Goal: Information Seeking & Learning: Learn about a topic

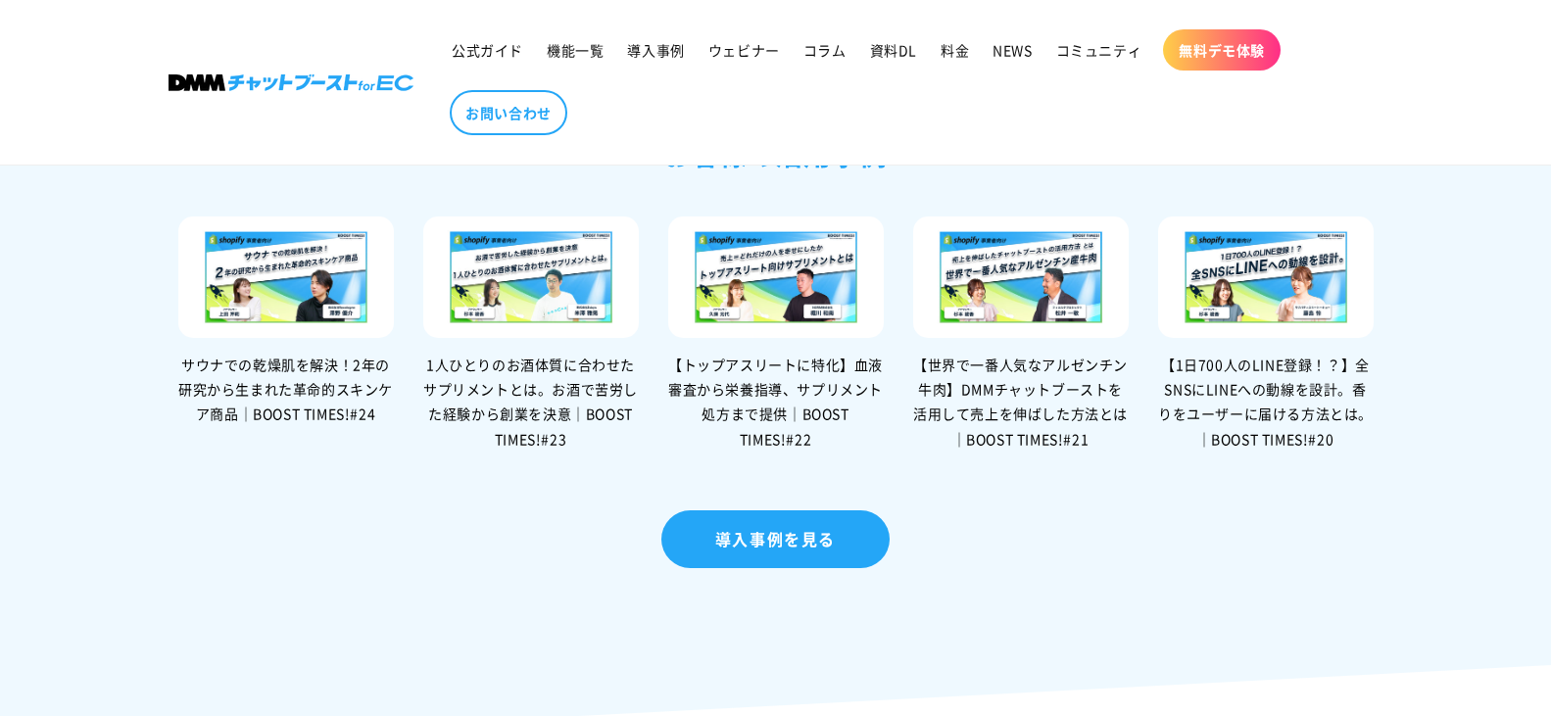
scroll to position [4213, 0]
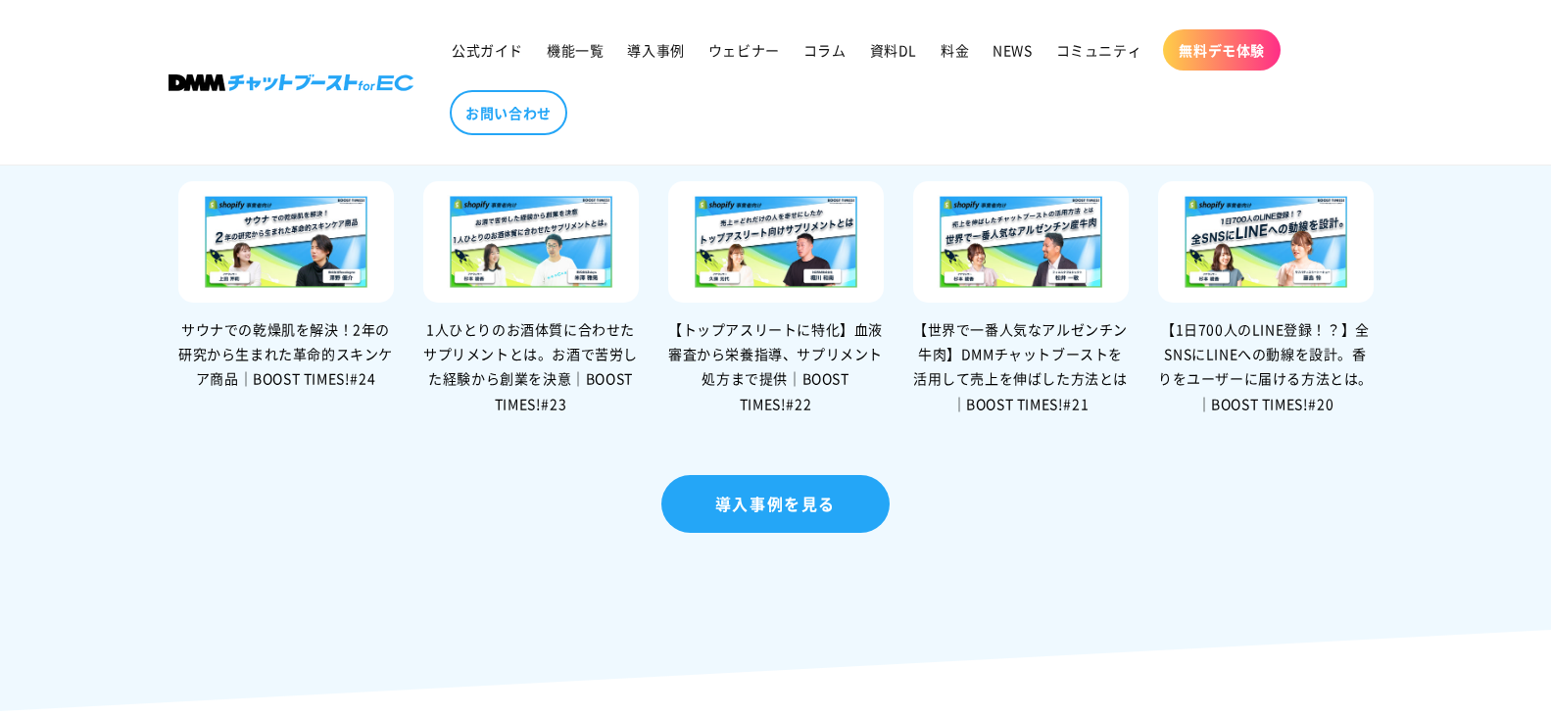
click at [325, 378] on div "サウナでの乾燥肌を解決！2年の研究から生まれた革命的スキンケア商品｜BOOST TIMES!#24" at bounding box center [286, 354] width 216 height 74
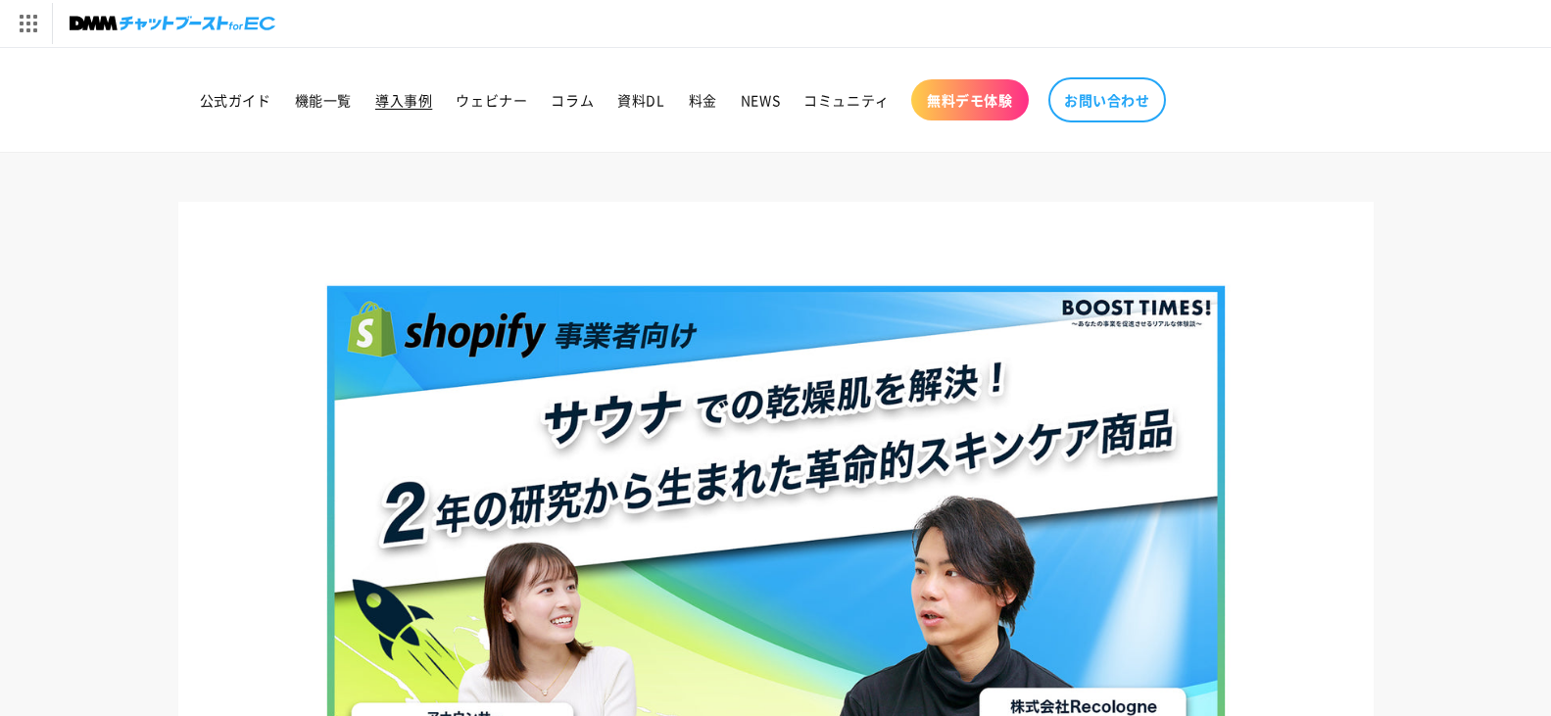
click at [400, 103] on span "導入事例" at bounding box center [403, 100] width 57 height 18
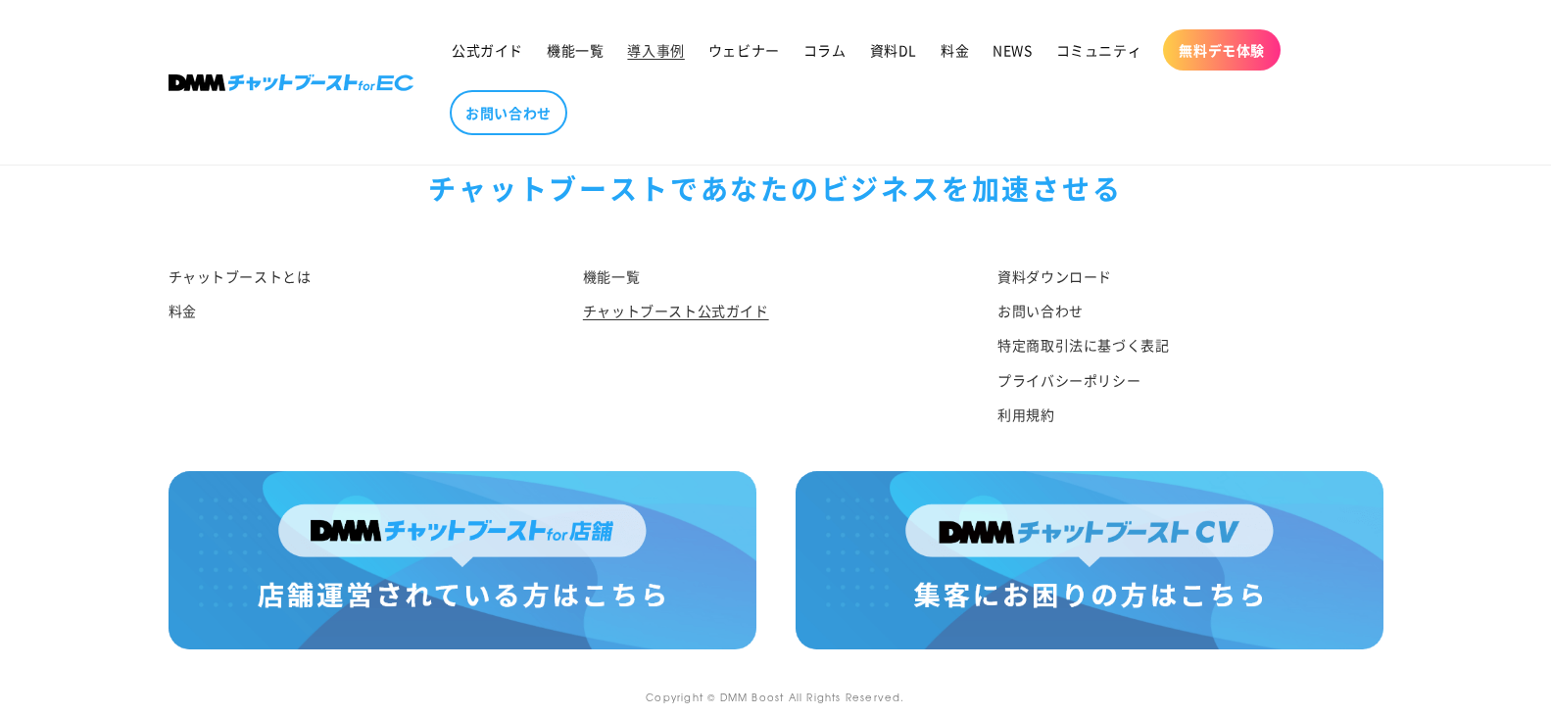
scroll to position [3155, 0]
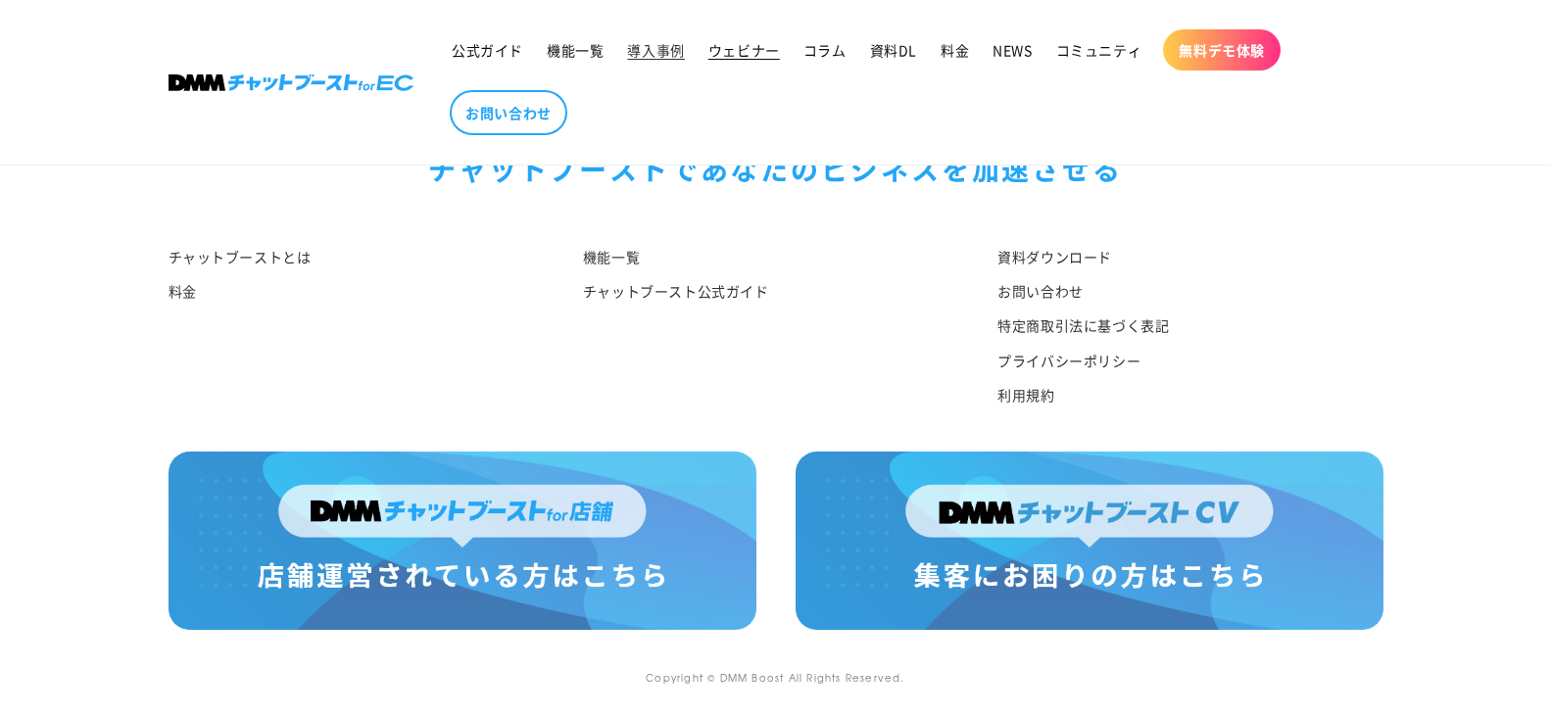
click at [745, 54] on span "ウェビナー" at bounding box center [744, 50] width 72 height 18
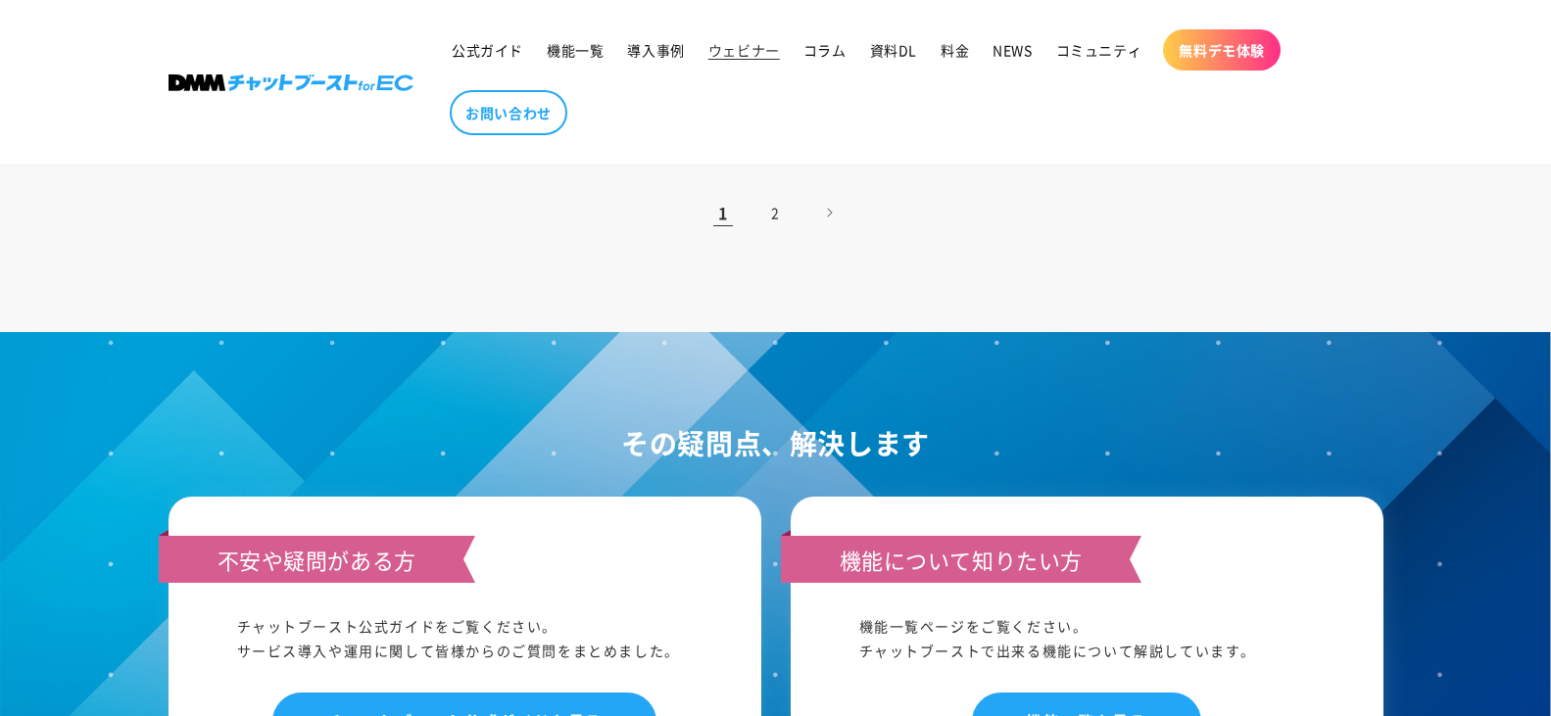
scroll to position [2254, 0]
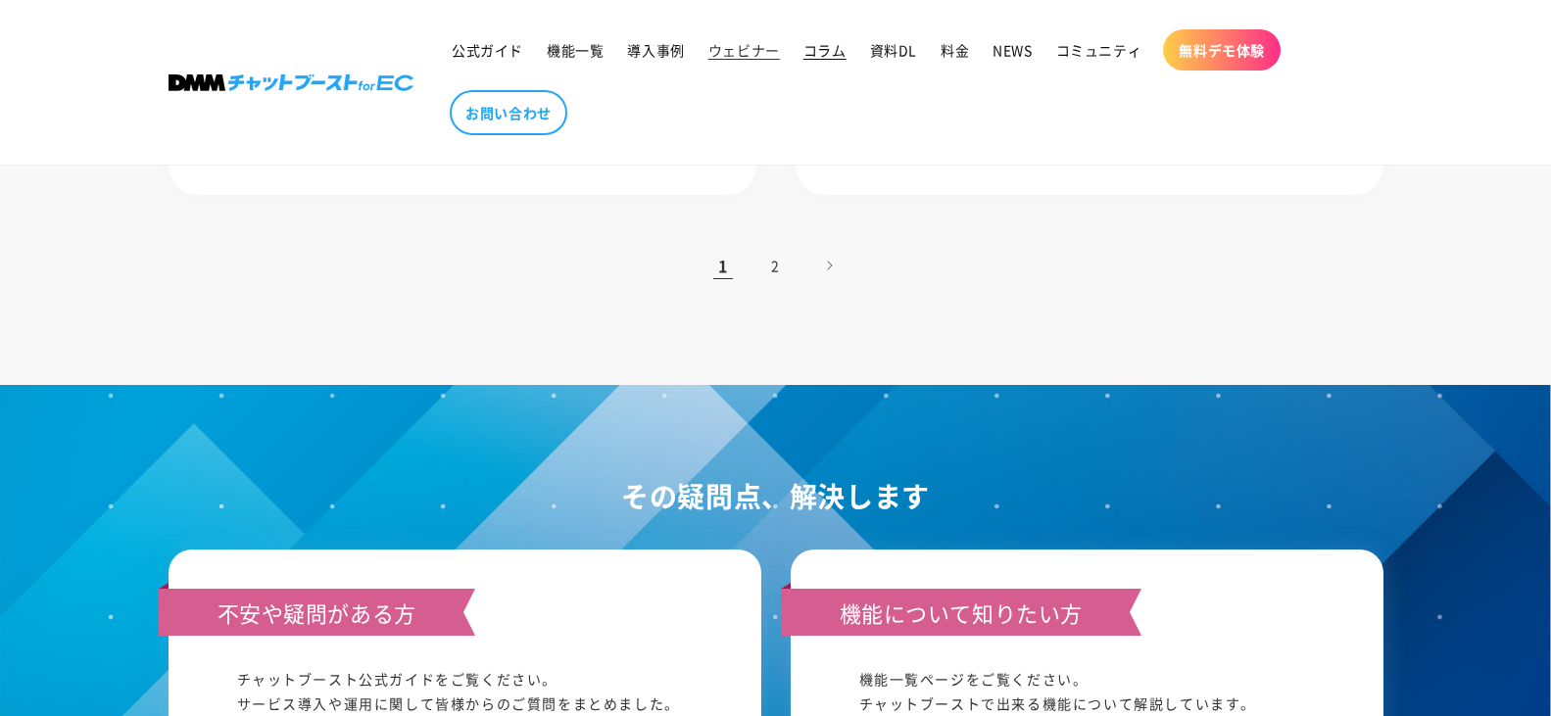
click at [838, 65] on link "コラム" at bounding box center [825, 49] width 67 height 41
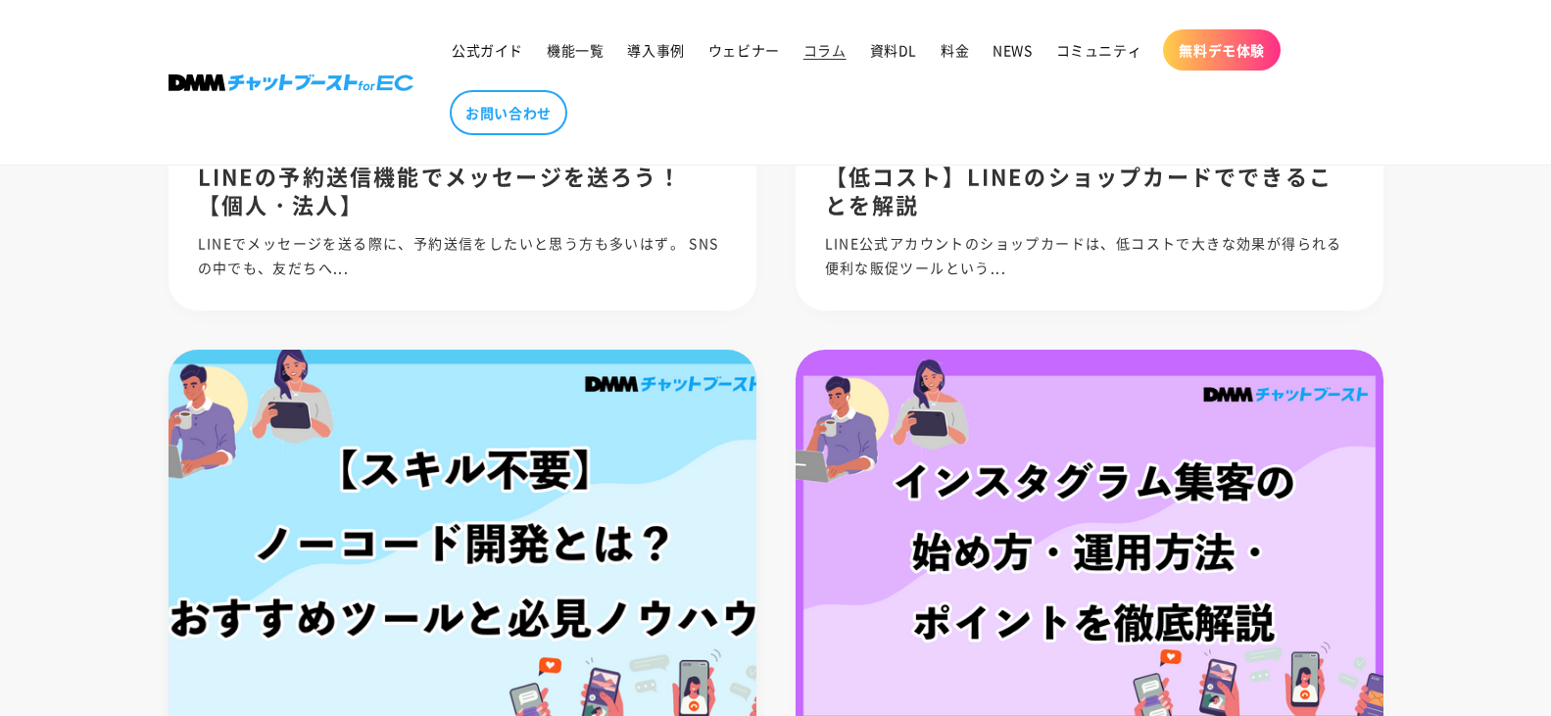
scroll to position [1666, 0]
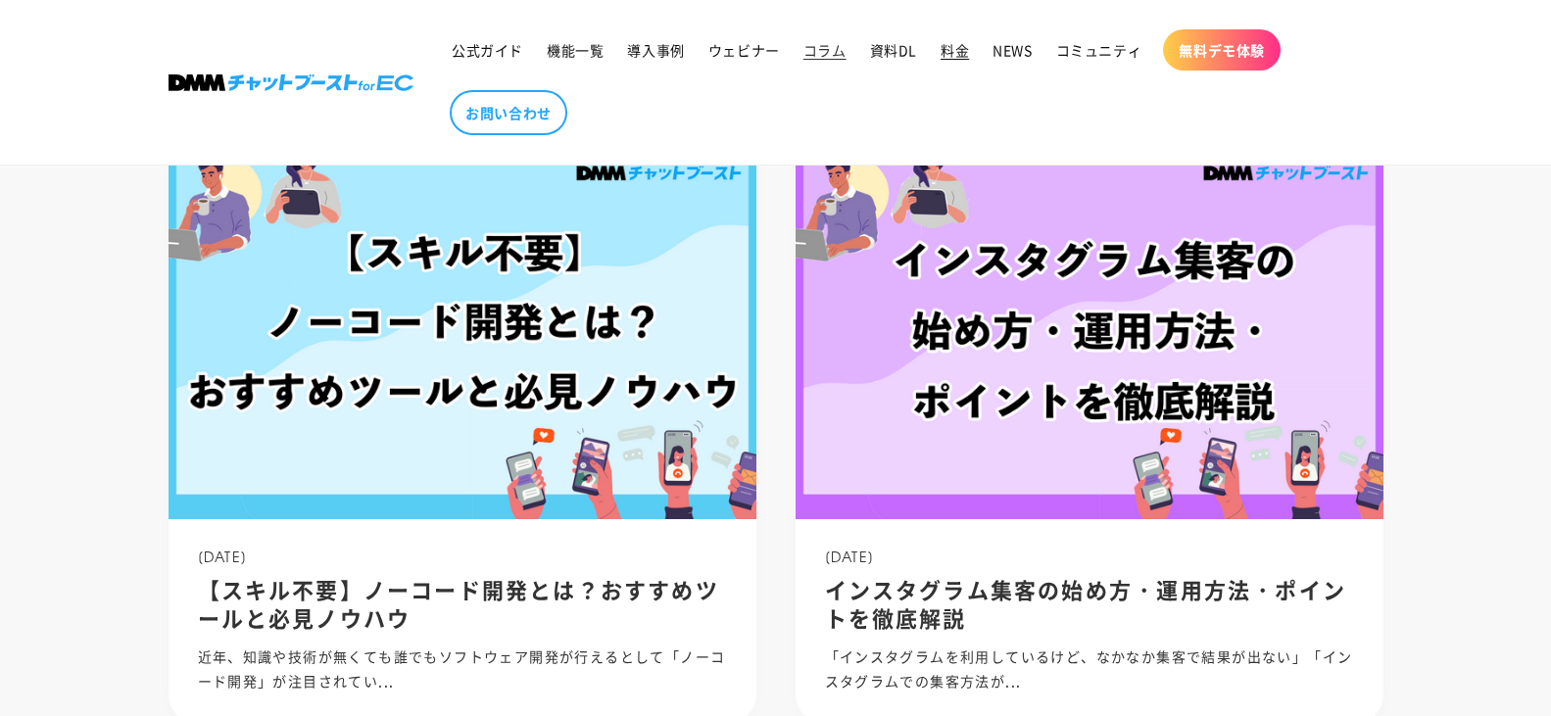
click at [945, 44] on span "料金" at bounding box center [955, 50] width 28 height 18
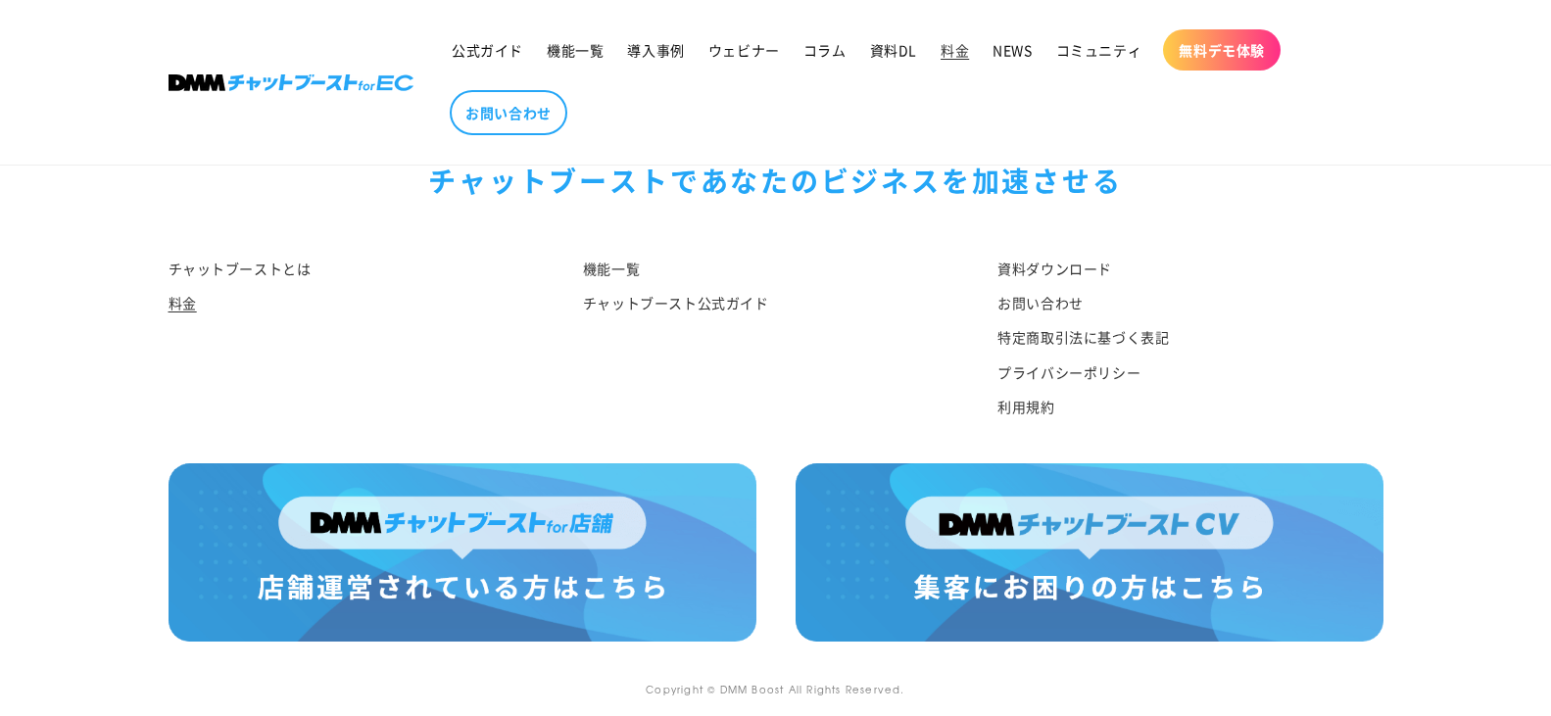
scroll to position [2501, 0]
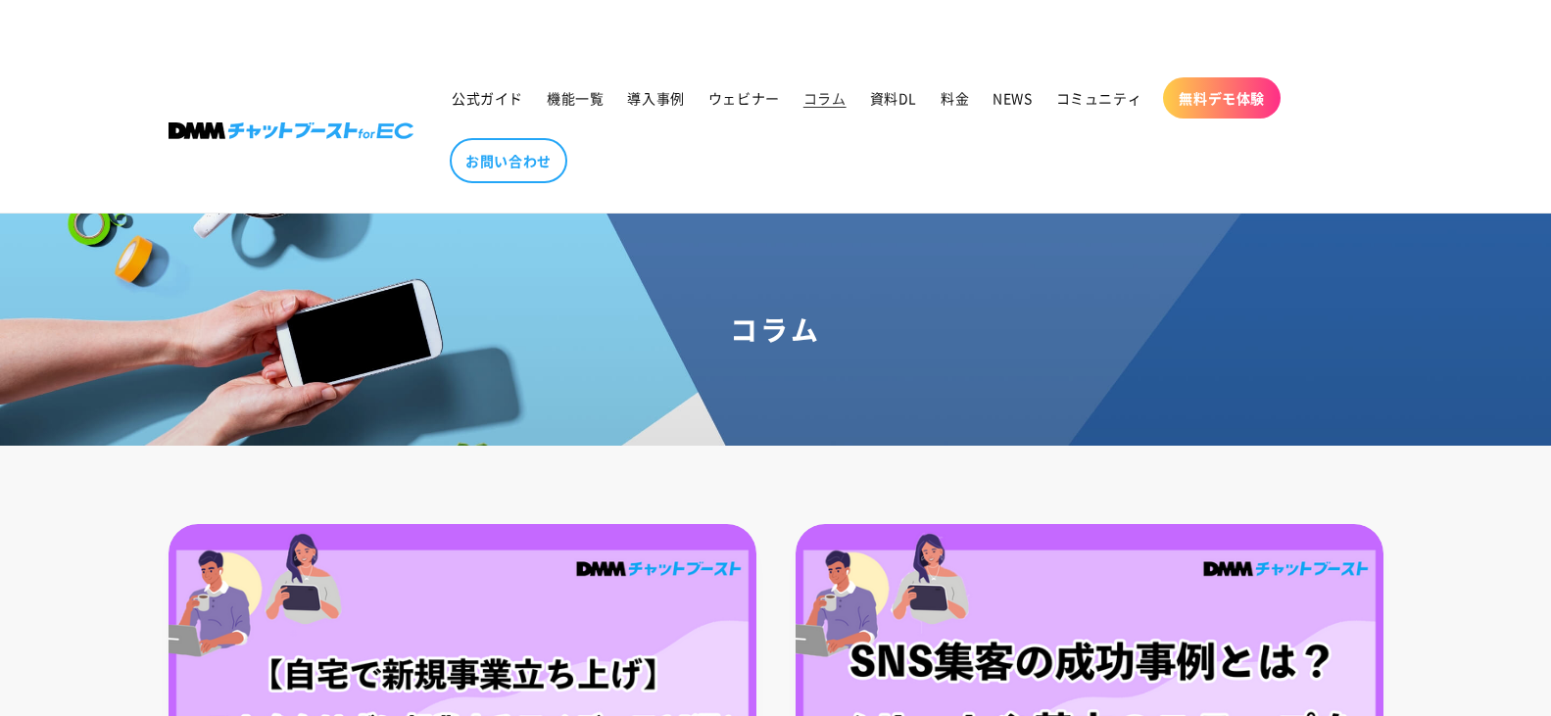
scroll to position [1665, 0]
